Goal: Navigation & Orientation: Find specific page/section

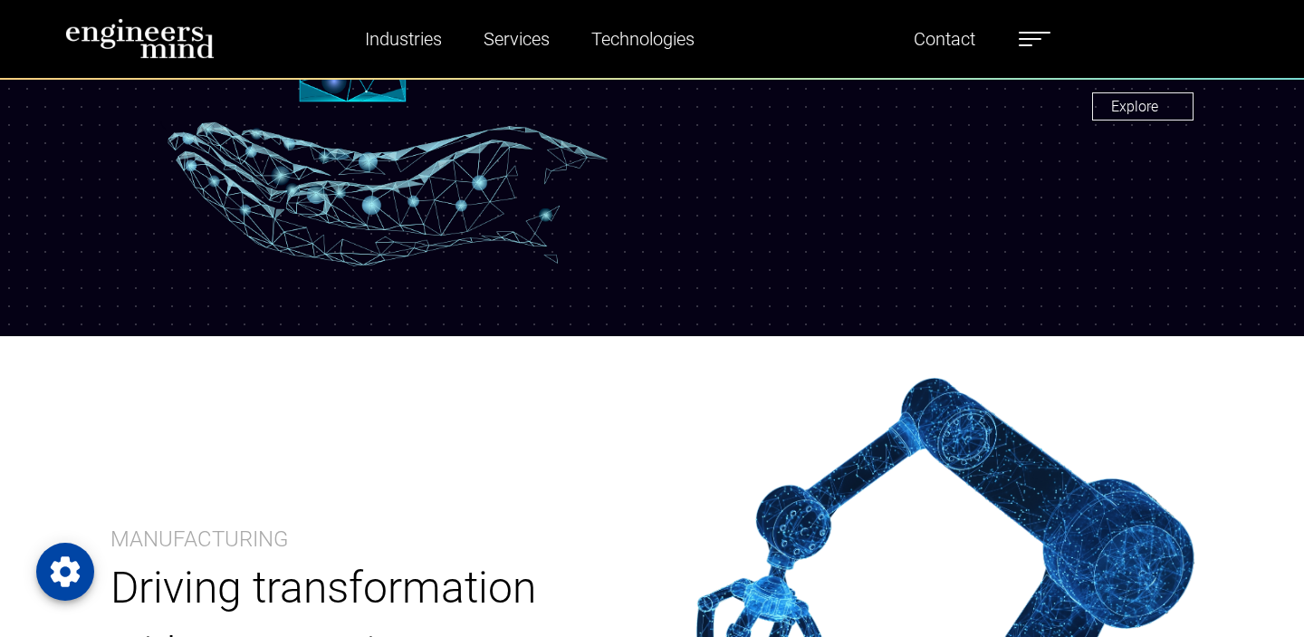
scroll to position [1975, 0]
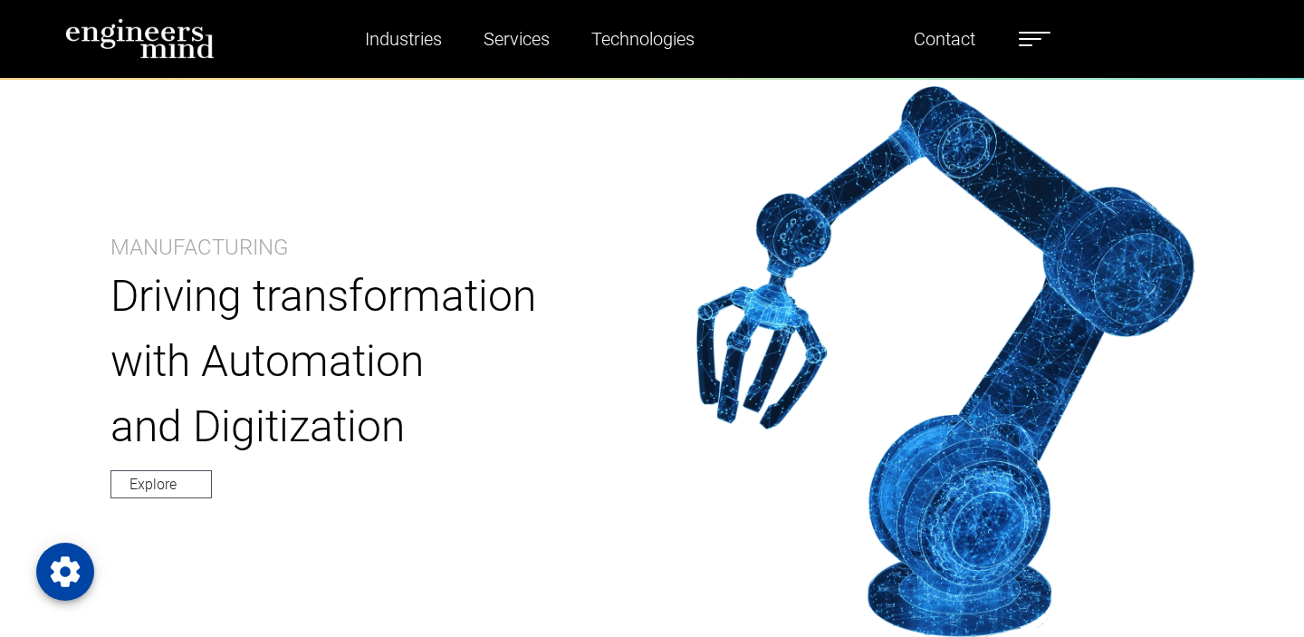
click at [1032, 59] on ul "Industries Financial Services Healthcare Manufacturing Services Digital Transfo…" at bounding box center [687, 39] width 744 height 42
click at [1050, 33] on span at bounding box center [1035, 33] width 32 height 2
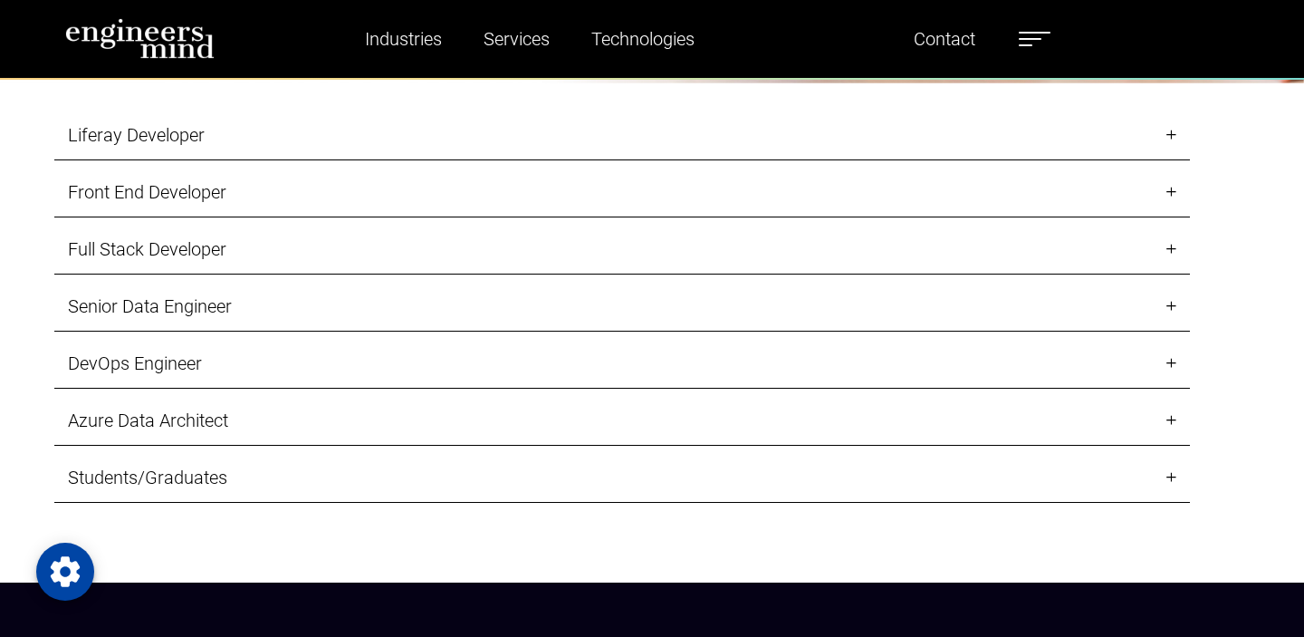
scroll to position [1895, 0]
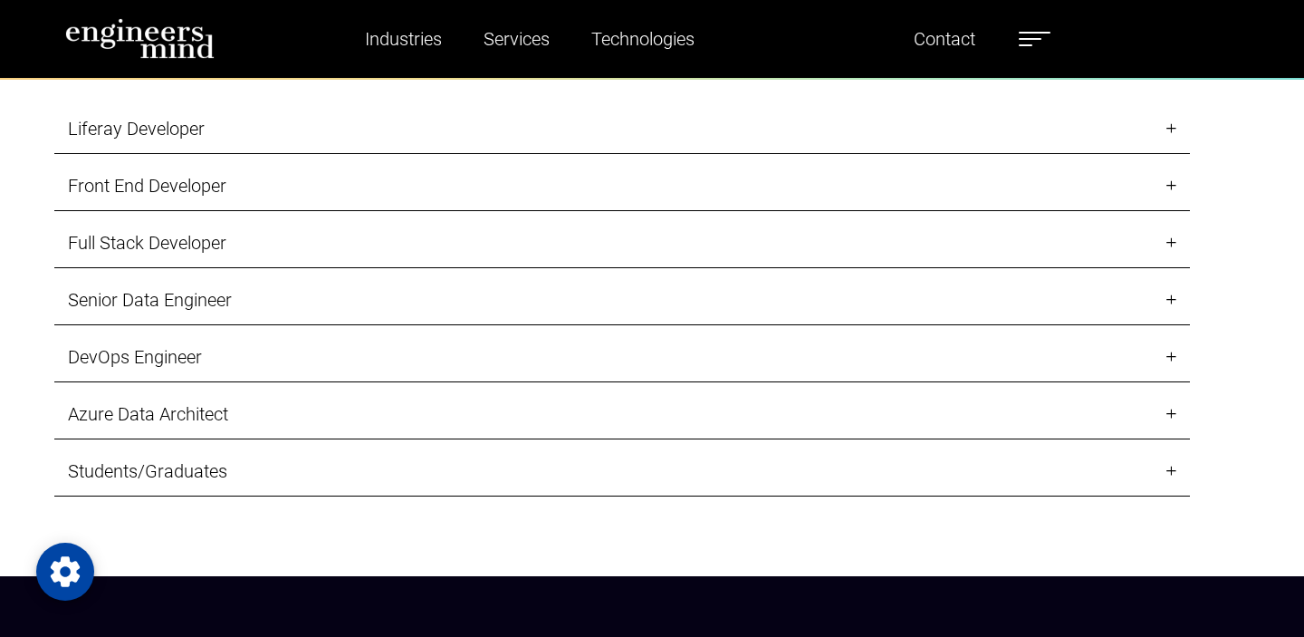
click at [441, 483] on link "Students/Graduates" at bounding box center [622, 472] width 1136 height 50
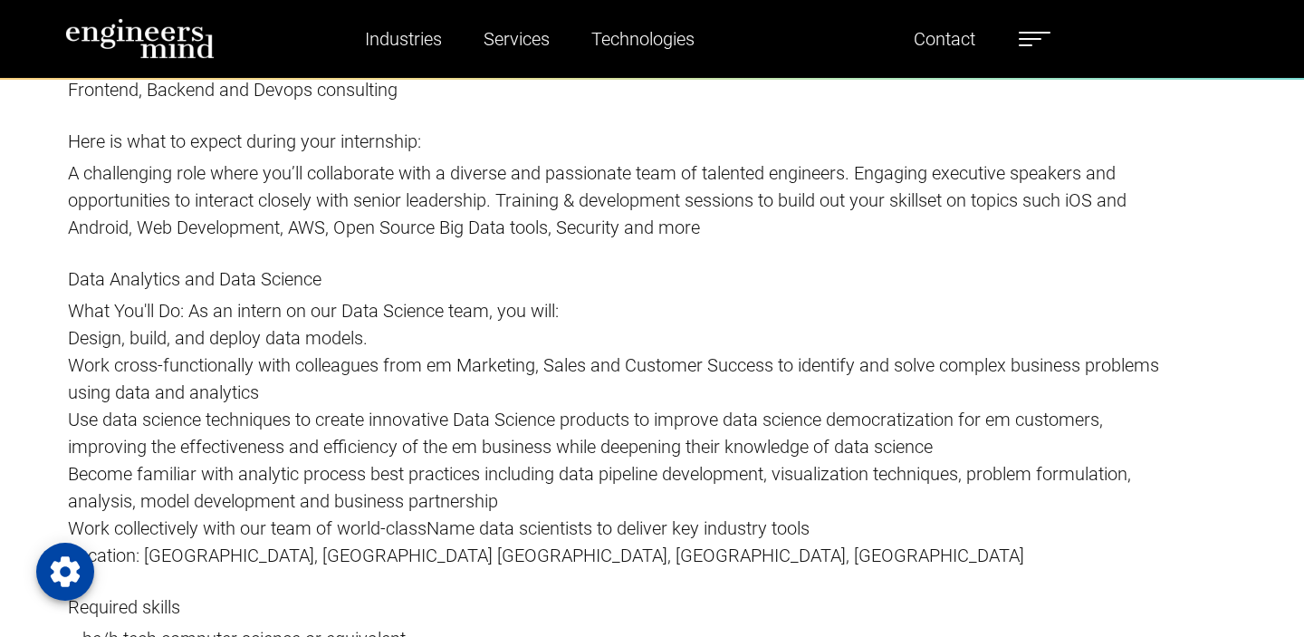
scroll to position [2653, 0]
